Goal: Find specific page/section: Find specific page/section

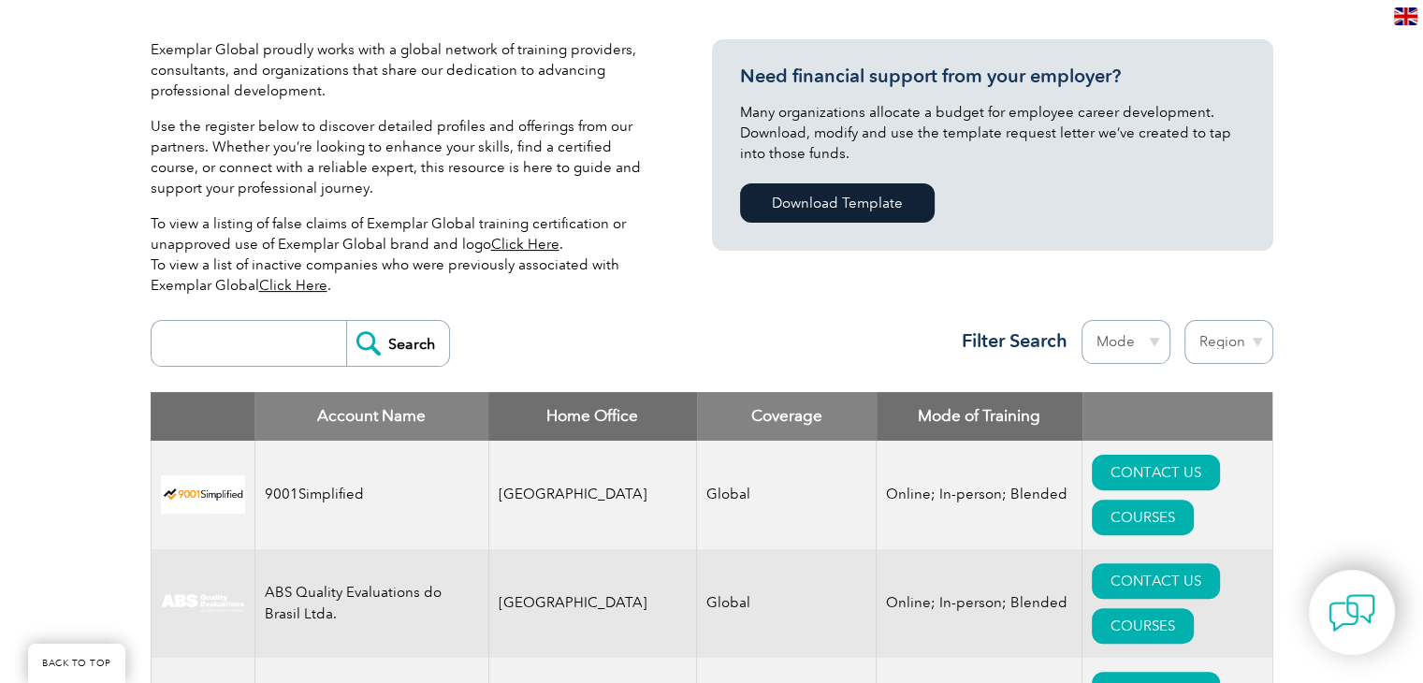
scroll to position [423, 0]
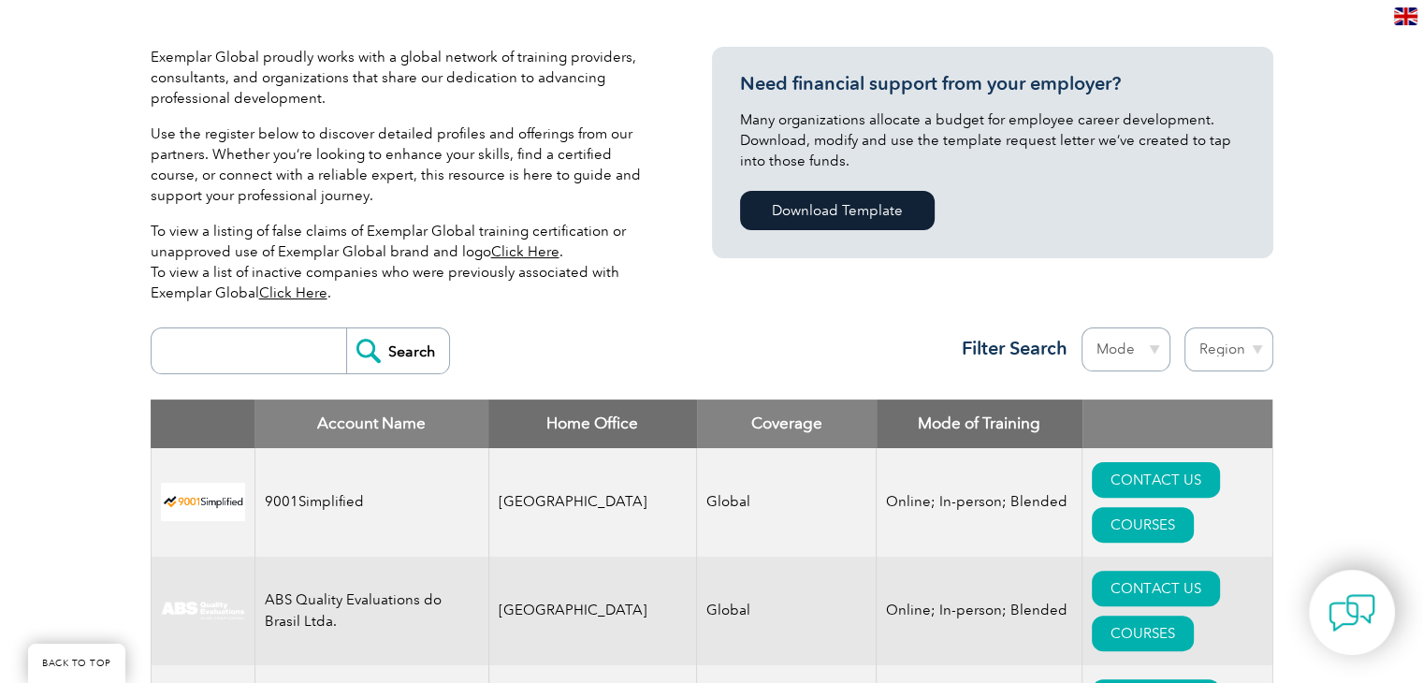
click at [519, 426] on th "Home Office" at bounding box center [592, 423] width 209 height 49
click at [1201, 356] on select "Region Australia Bahrain Bangladesh Brazil Canada Colombia Dominican Republic E…" at bounding box center [1228, 349] width 89 height 44
select select "[GEOGRAPHIC_DATA]"
click at [1184, 327] on select "Region Australia Bahrain Bangladesh Brazil Canada Colombia Dominican Republic E…" at bounding box center [1228, 349] width 89 height 44
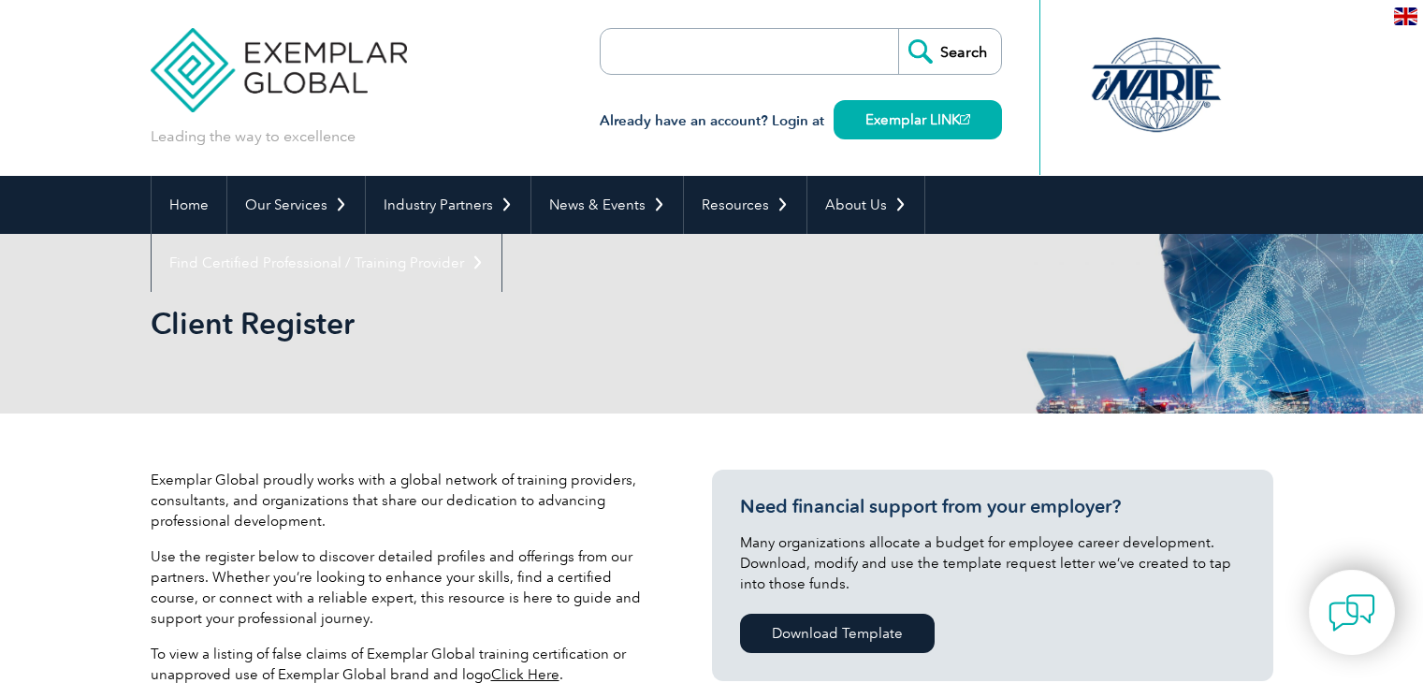
select select "[GEOGRAPHIC_DATA]"
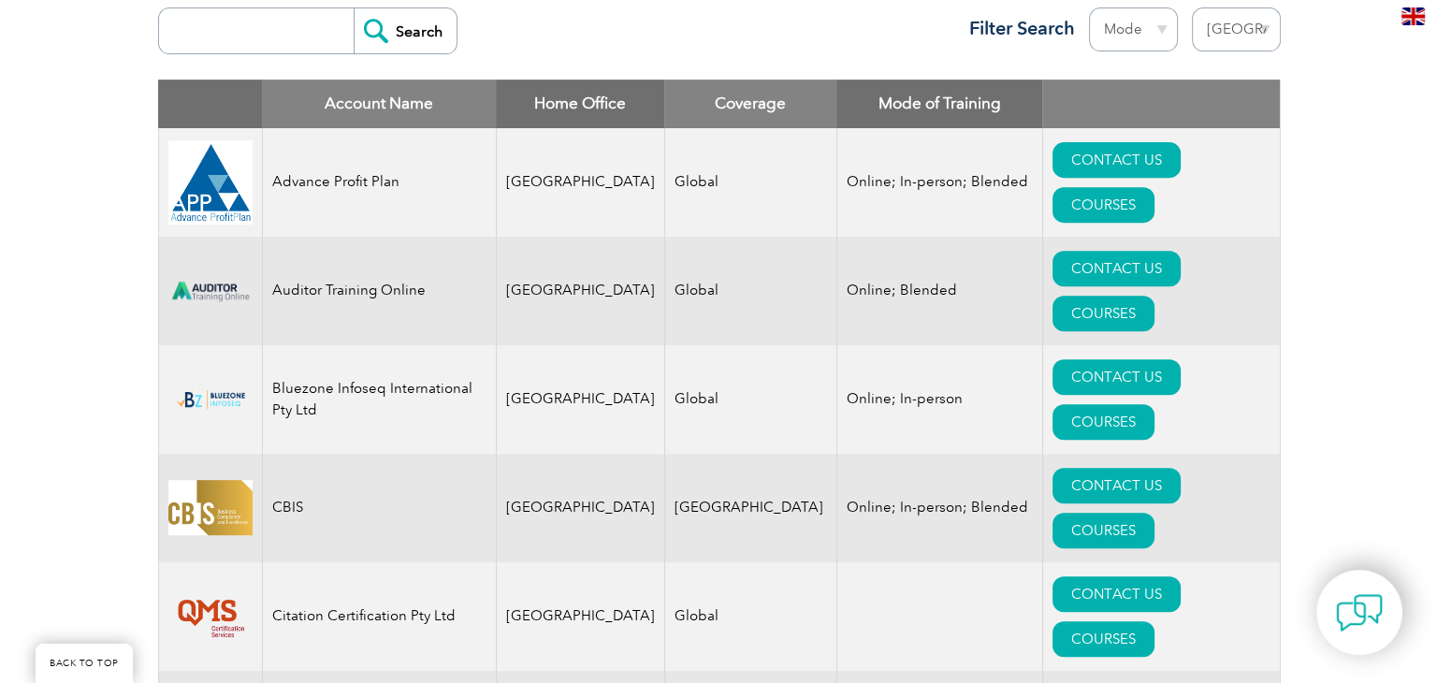
scroll to position [741, 0]
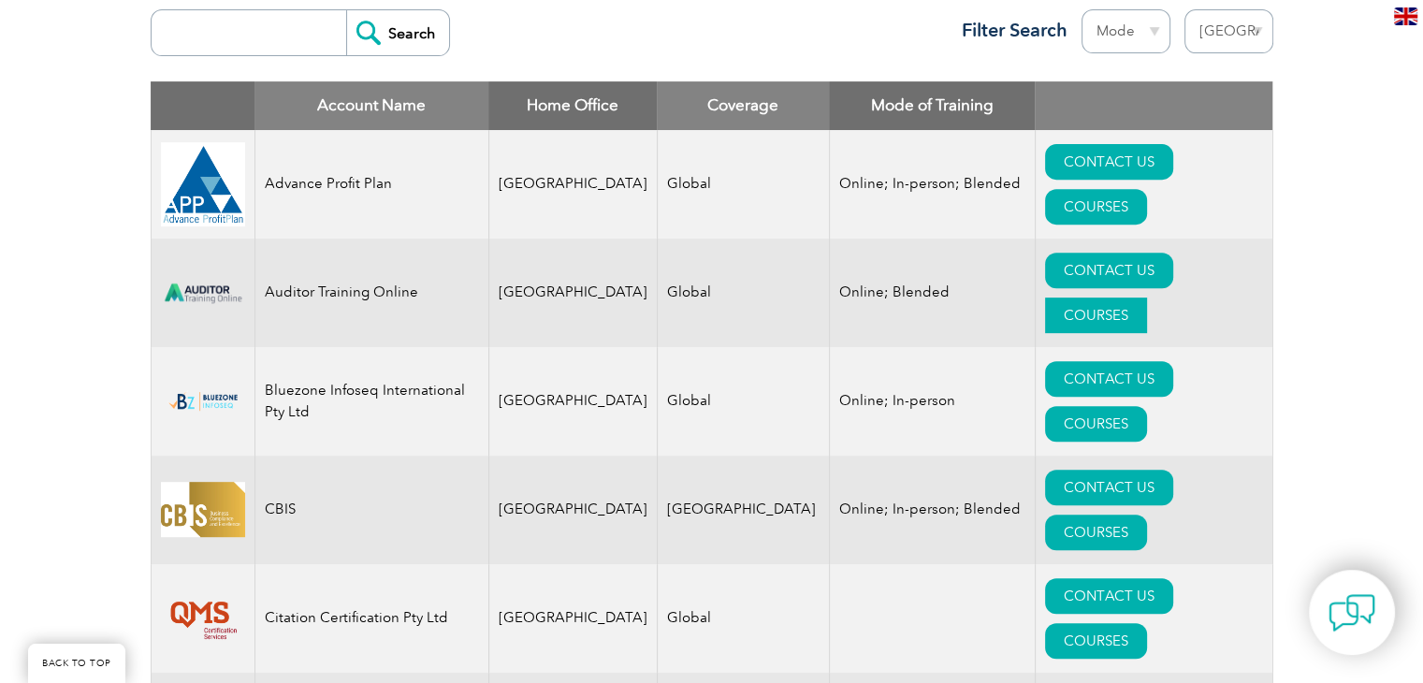
click at [1147, 297] on link "COURSES" at bounding box center [1096, 315] width 102 height 36
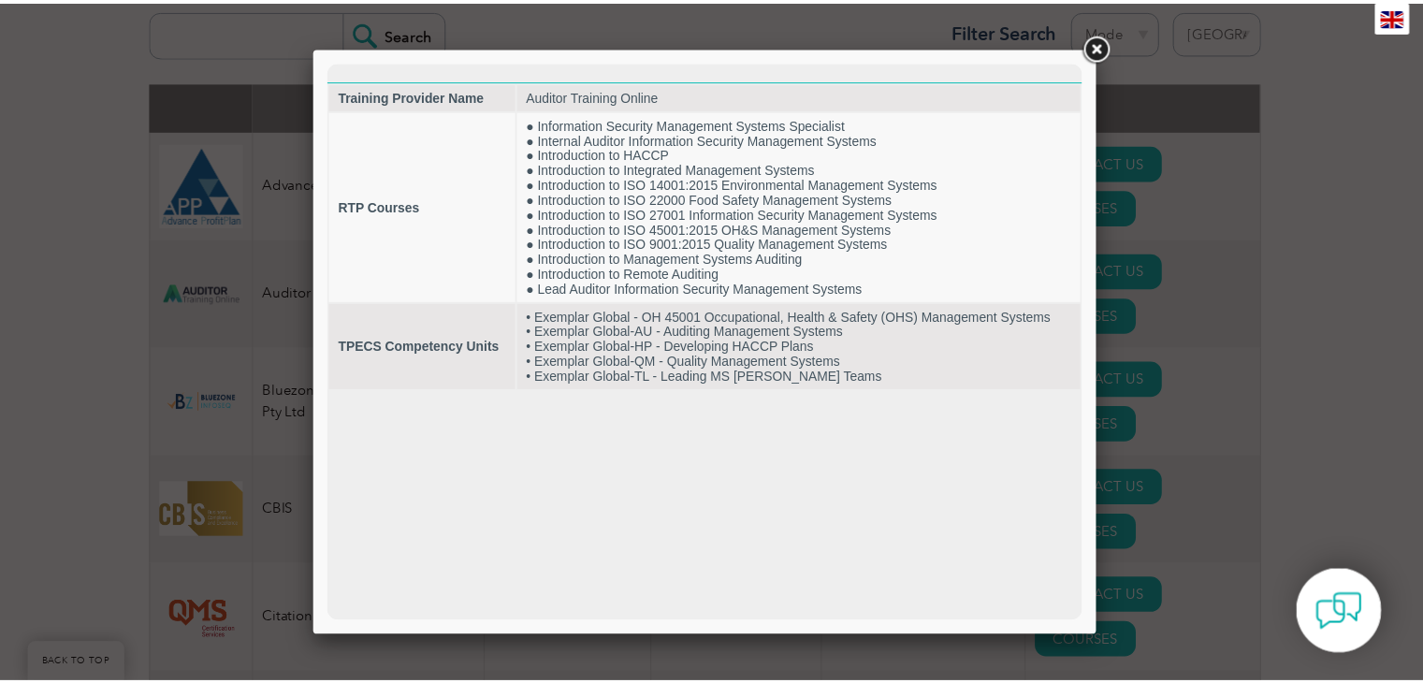
scroll to position [0, 0]
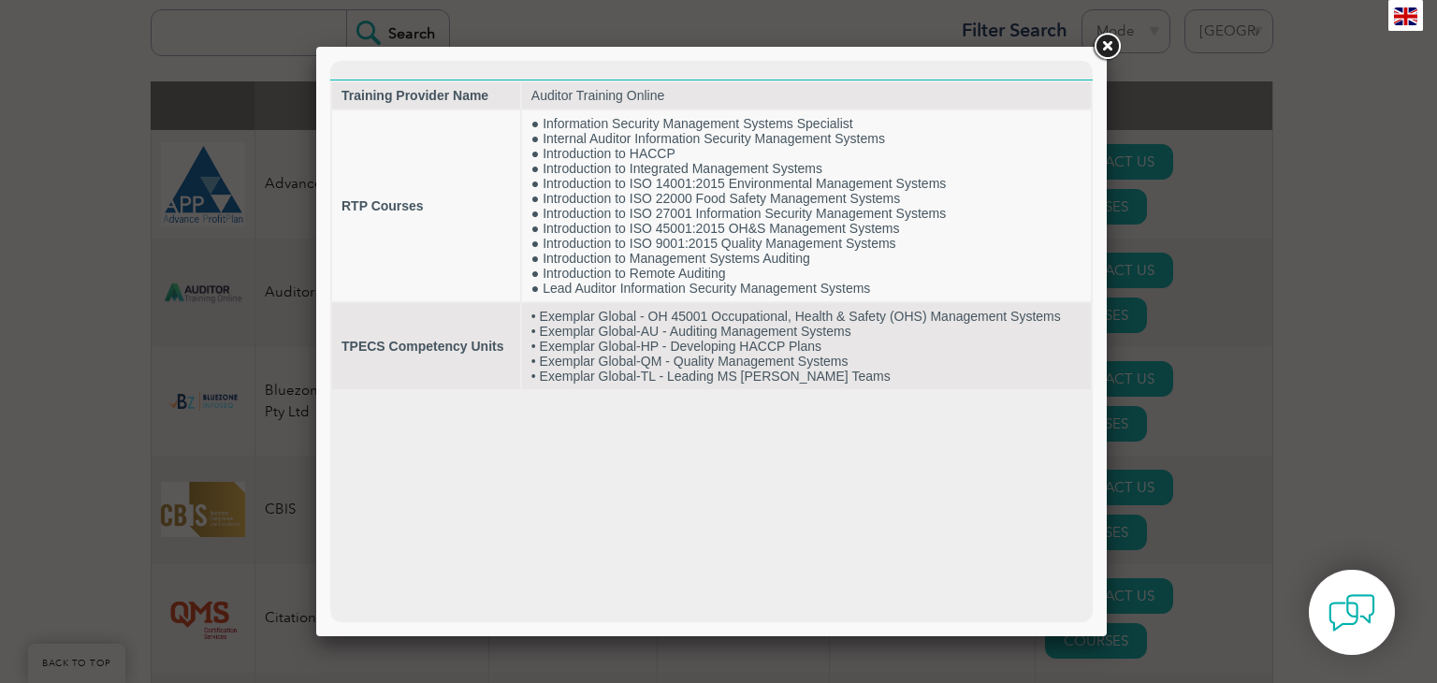
click at [1107, 49] on link at bounding box center [1107, 47] width 34 height 34
